Goal: Task Accomplishment & Management: Manage account settings

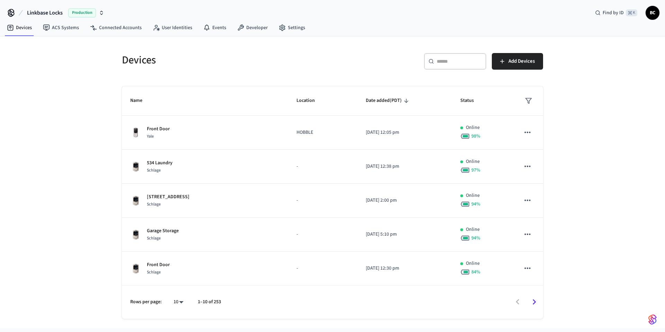
click at [429, 72] on div "​ ​" at bounding box center [455, 62] width 62 height 19
click at [442, 63] on input "text" at bounding box center [459, 61] width 45 height 7
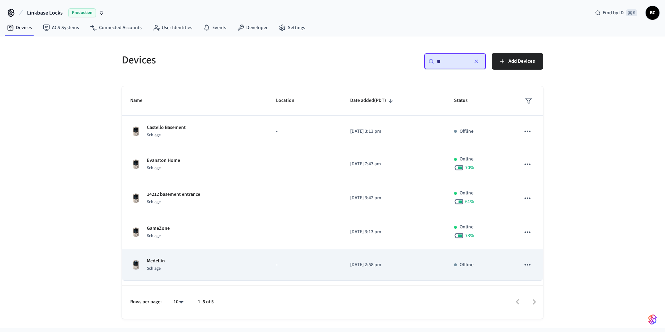
type input "**"
click at [192, 261] on div "Medellin Schlage" at bounding box center [194, 264] width 129 height 15
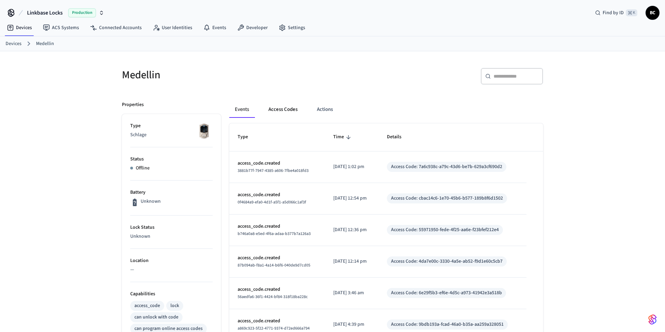
click at [286, 111] on button "Access Codes" at bounding box center [283, 109] width 40 height 17
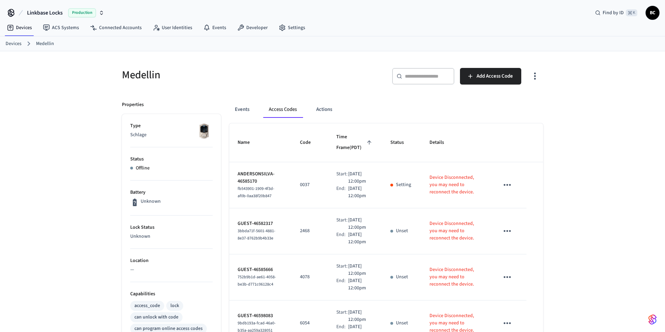
scroll to position [324, 0]
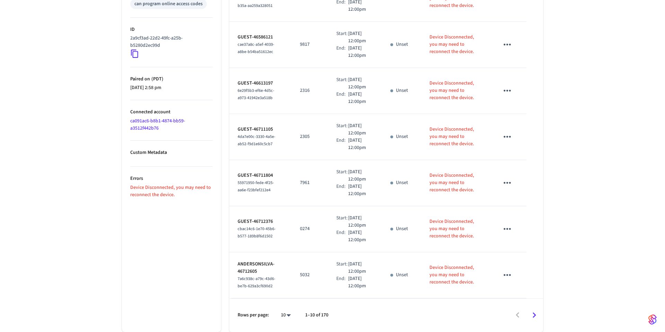
click at [293, 313] on body "Linkbase Locks Production Find by ID ⌘ K BC Devices ACS Systems Connected Accou…" at bounding box center [332, 4] width 665 height 656
click at [290, 309] on li "All" at bounding box center [283, 311] width 18 height 18
type input "**"
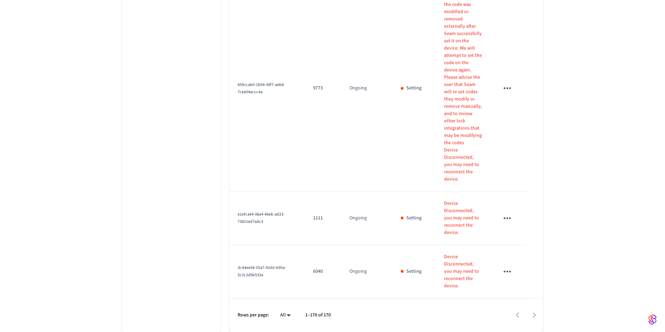
scroll to position [8084, 0]
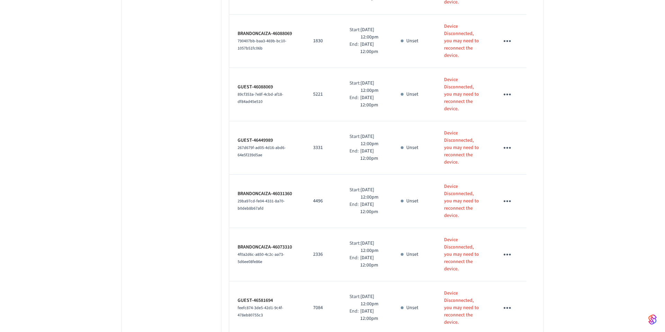
click at [518, 200] on li "Delete" at bounding box center [523, 204] width 33 height 18
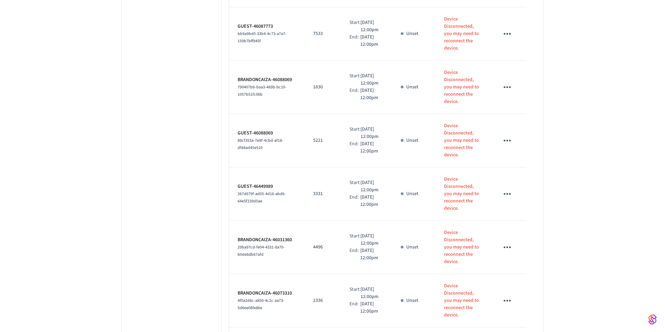
click at [525, 111] on div "Edit Delete" at bounding box center [525, 130] width 44 height 48
click at [525, 118] on li "Edit" at bounding box center [525, 120] width 33 height 19
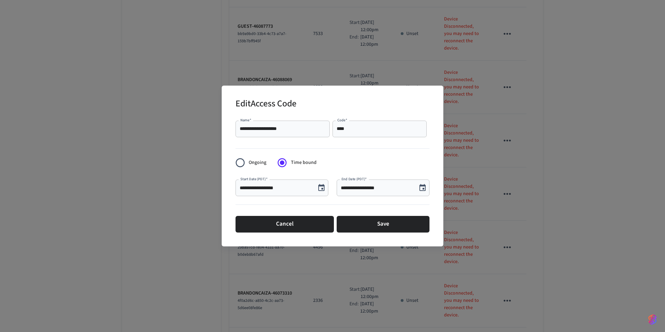
click at [425, 189] on icon "Choose date, selected date is Aug 26, 2025" at bounding box center [422, 187] width 6 height 7
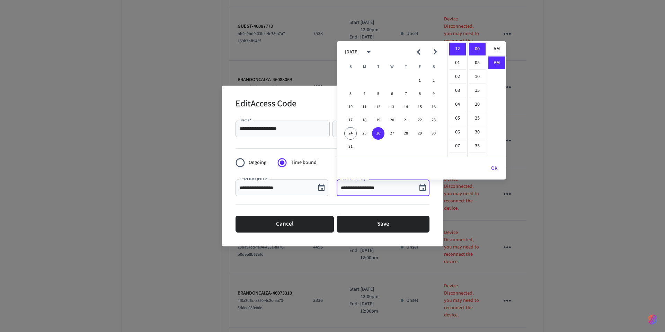
scroll to position [13, 0]
click at [410, 132] on button "28" at bounding box center [406, 133] width 12 height 12
type input "**********"
click at [492, 169] on button "OK" at bounding box center [494, 168] width 23 height 17
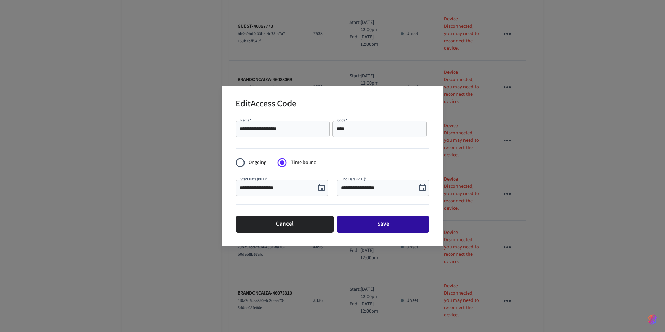
click at [372, 225] on button "Save" at bounding box center [382, 224] width 93 height 17
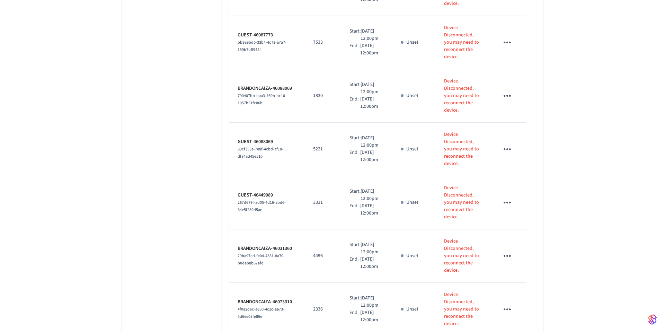
scroll to position [8135, 0]
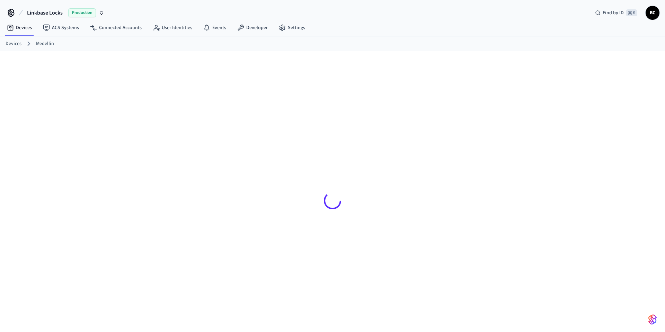
scroll to position [9, 0]
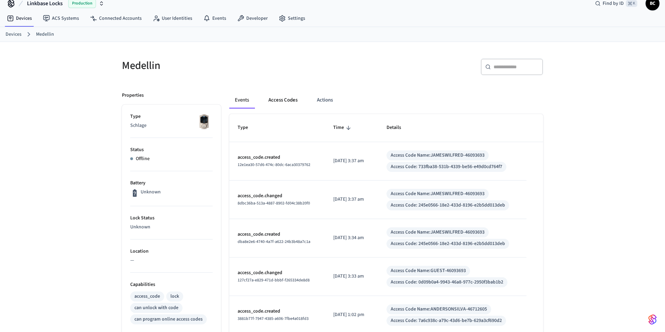
click at [296, 92] on button "Access Codes" at bounding box center [283, 100] width 40 height 17
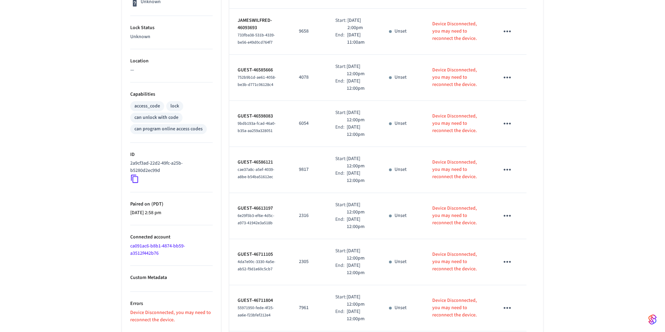
scroll to position [361, 0]
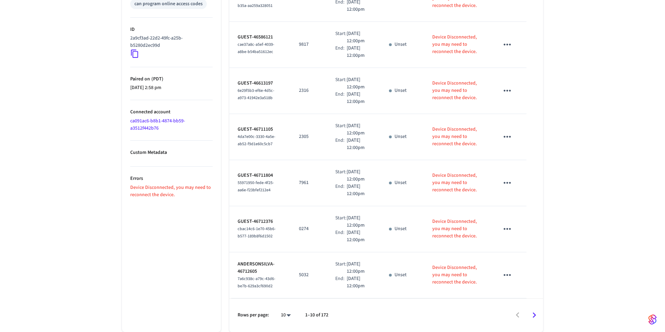
click at [290, 316] on body "Linkbase Locks Production Find by ID ⌘ K BC Devices ACS Systems Connected Accou…" at bounding box center [332, 4] width 665 height 656
click at [288, 312] on li "All" at bounding box center [283, 311] width 18 height 18
type input "**"
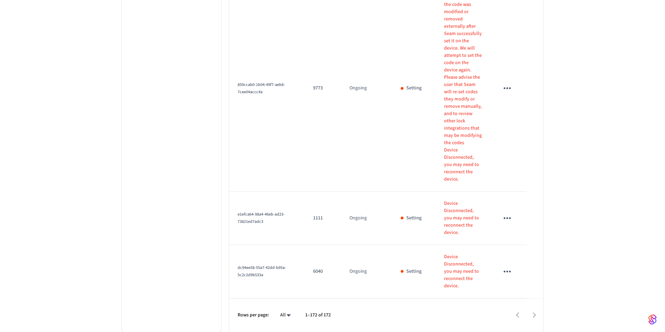
scroll to position [8212, 0]
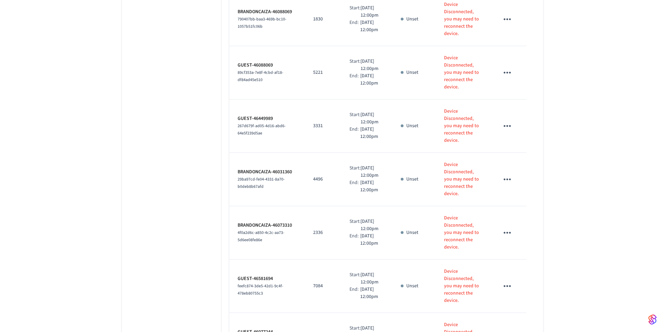
click at [519, 177] on li "Edit" at bounding box center [523, 178] width 33 height 19
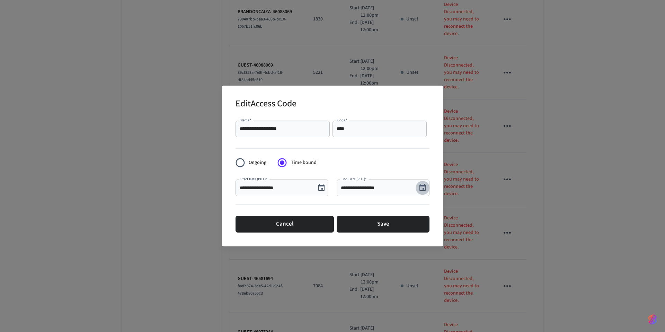
click at [422, 190] on icon "Choose date, selected date is Aug 26, 2025" at bounding box center [422, 187] width 6 height 7
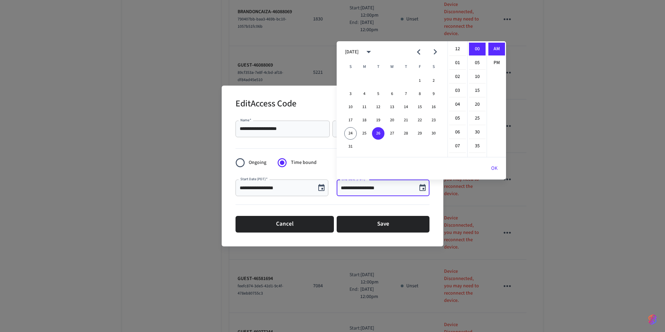
scroll to position [151, 0]
click at [433, 132] on button "30" at bounding box center [433, 133] width 12 height 12
type input "**********"
click at [494, 171] on button "OK" at bounding box center [494, 168] width 23 height 17
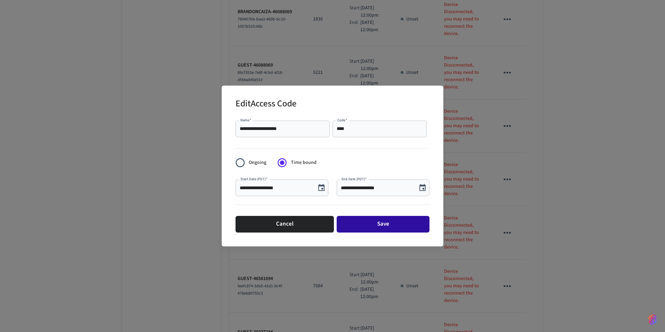
click at [374, 227] on button "Save" at bounding box center [382, 224] width 93 height 17
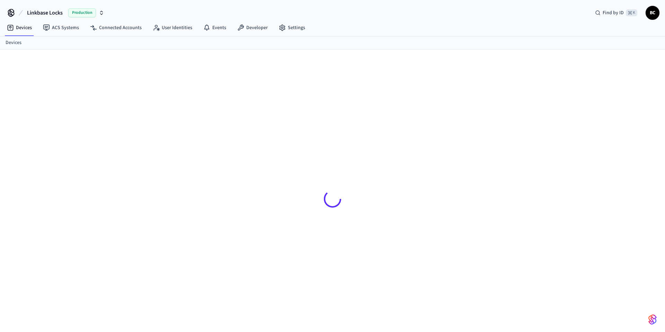
scroll to position [9, 0]
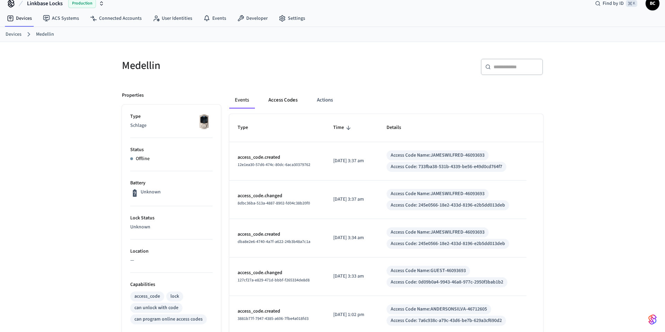
click at [285, 96] on button "Access Codes" at bounding box center [283, 100] width 40 height 17
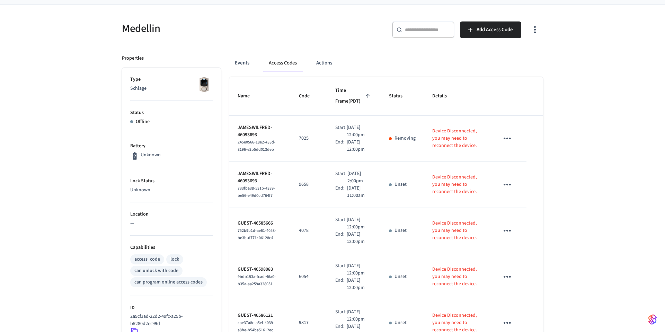
scroll to position [98, 0]
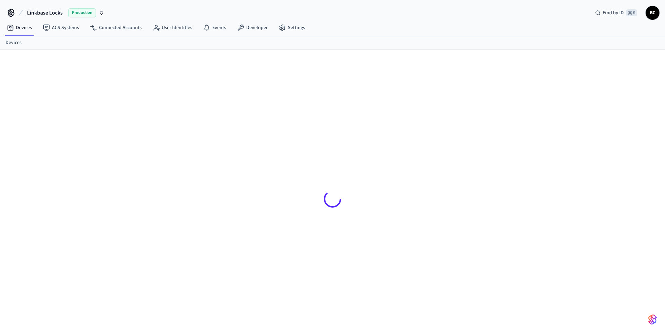
scroll to position [9, 0]
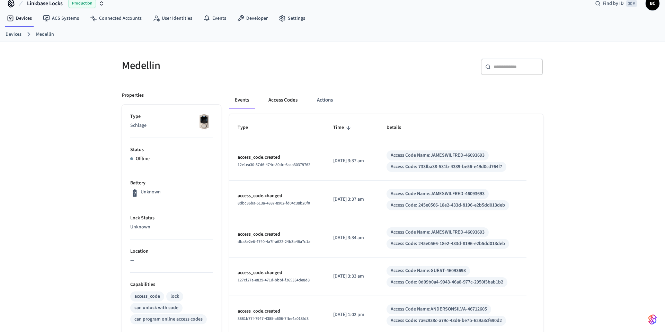
click at [286, 97] on button "Access Codes" at bounding box center [283, 100] width 40 height 17
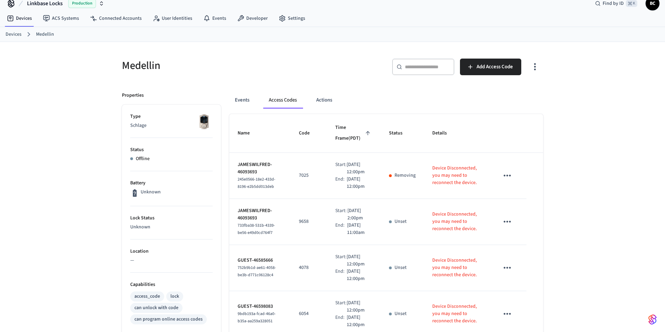
click at [378, 177] on td "Start: Aug 25th 2025 12:00pm End: Aug 28th 2025 12:00pm" at bounding box center [354, 176] width 54 height 46
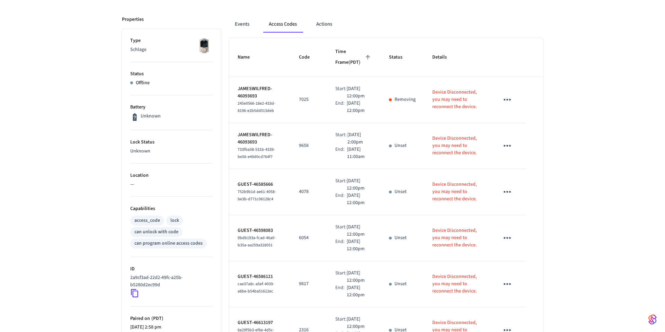
scroll to position [90, 0]
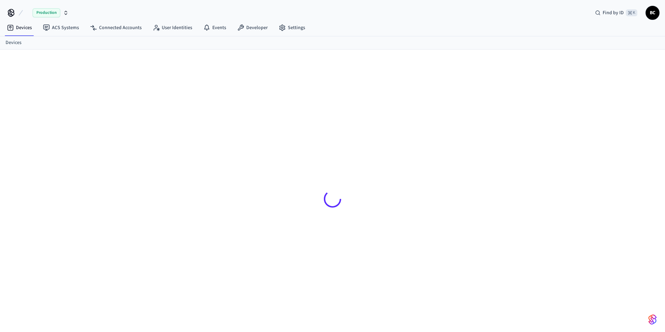
scroll to position [9, 0]
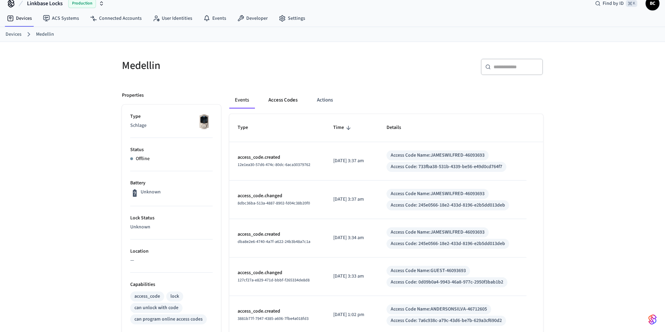
click at [273, 104] on button "Access Codes" at bounding box center [283, 100] width 40 height 17
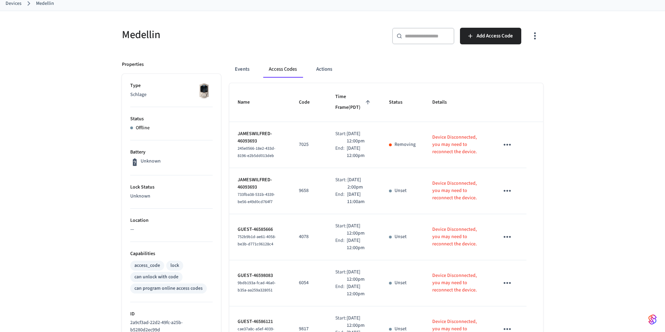
scroll to position [78, 0]
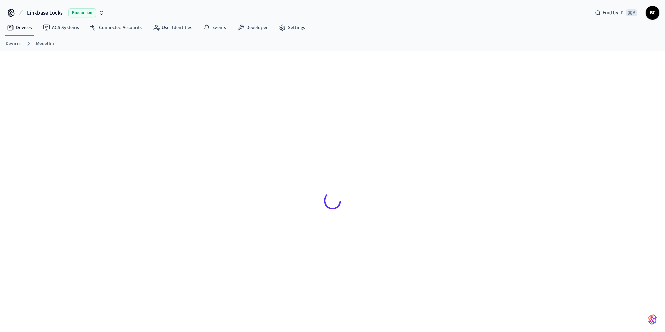
scroll to position [9, 0]
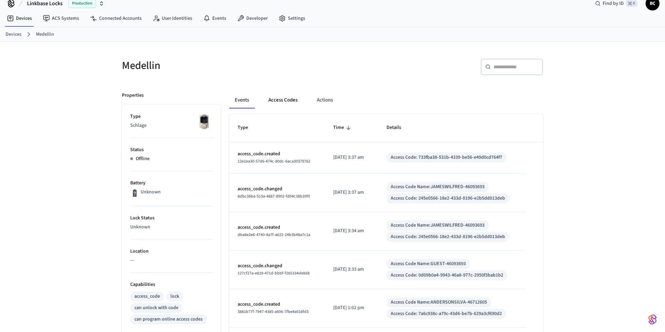
click at [277, 107] on button "Access Codes" at bounding box center [283, 100] width 40 height 17
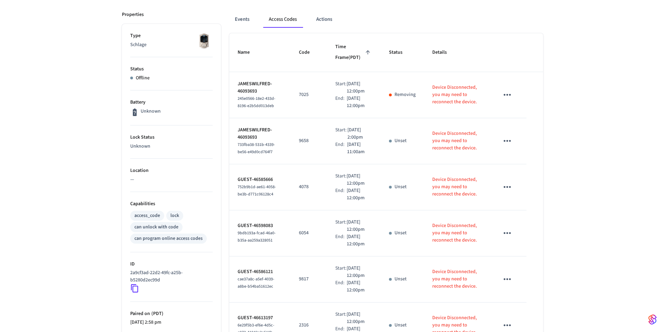
scroll to position [361, 0]
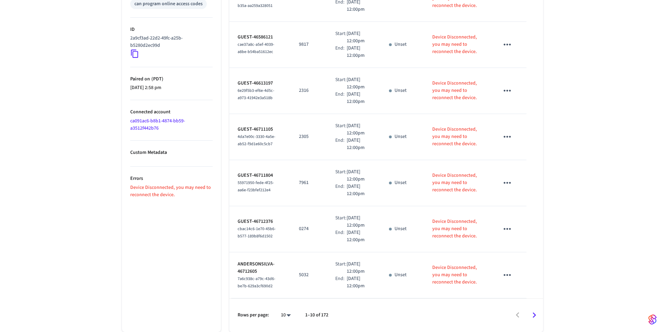
click at [283, 317] on body "Linkbase Locks Production Find by ID ⌘ K BC Devices ACS Systems Connected Accou…" at bounding box center [332, 4] width 665 height 656
click at [290, 303] on li "All" at bounding box center [283, 311] width 18 height 18
type input "**"
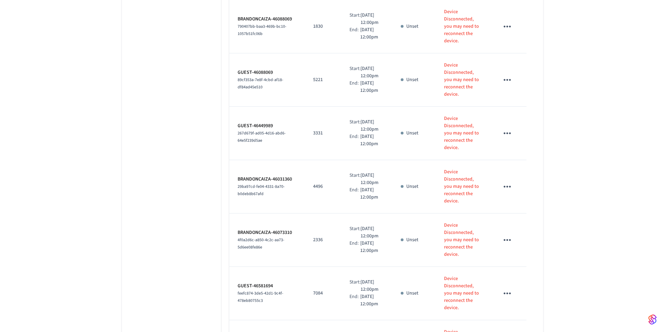
scroll to position [8084, 0]
